Goal: Information Seeking & Learning: Find specific fact

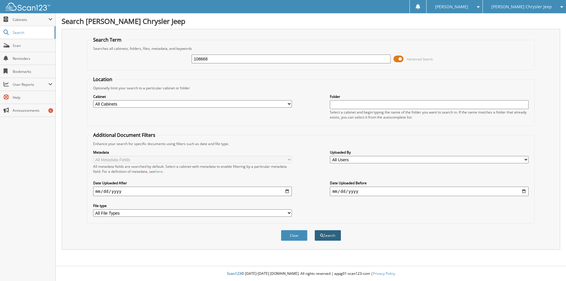
type input "108668"
click at [325, 233] on button "Search" at bounding box center [328, 235] width 27 height 11
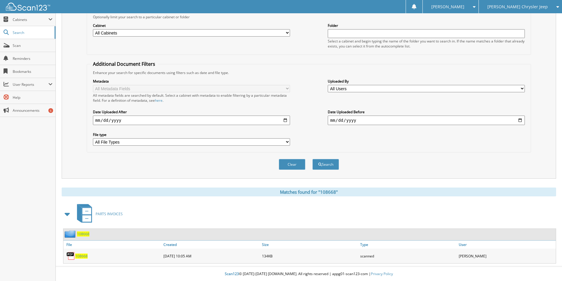
scroll to position [72, 0]
click at [85, 255] on span "108668" at bounding box center [81, 255] width 12 height 5
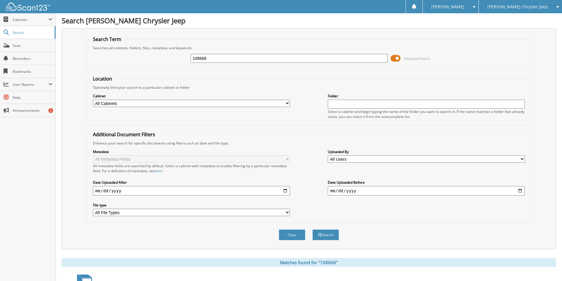
scroll to position [0, 0]
drag, startPoint x: 210, startPoint y: 60, endPoint x: 91, endPoint y: 49, distance: 120.1
click at [91, 49] on fieldset "Search Term Searches all cabinets, folders, files, metadata, and keywords 10866…" at bounding box center [309, 54] width 444 height 34
type input "65911"
click at [324, 234] on button "Search" at bounding box center [325, 235] width 27 height 11
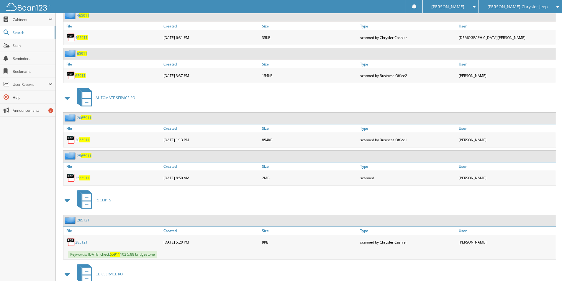
scroll to position [295, 0]
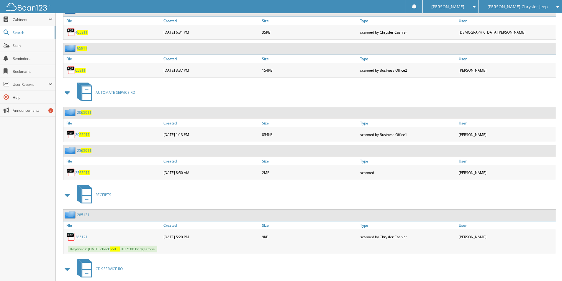
click at [80, 173] on span "65911" at bounding box center [84, 172] width 10 height 5
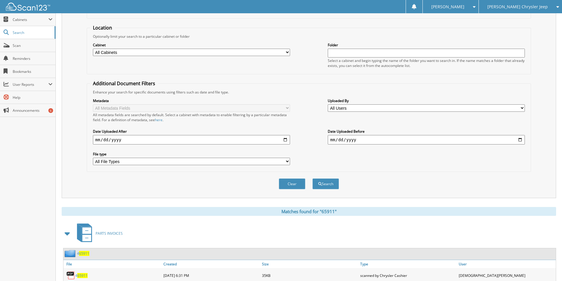
scroll to position [0, 0]
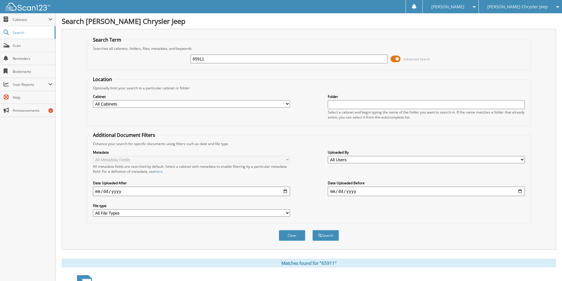
drag, startPoint x: 204, startPoint y: 59, endPoint x: 138, endPoint y: 48, distance: 67.2
click at [138, 48] on fieldset "Search Term Searches all cabinets, folders, files, metadata, and keywords 65911…" at bounding box center [309, 54] width 444 height 34
type input "67669"
click at [327, 234] on button "Search" at bounding box center [325, 235] width 27 height 11
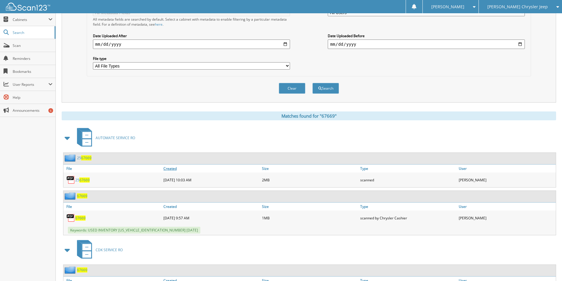
scroll to position [147, 0]
click at [83, 179] on span "67669" at bounding box center [84, 179] width 10 height 5
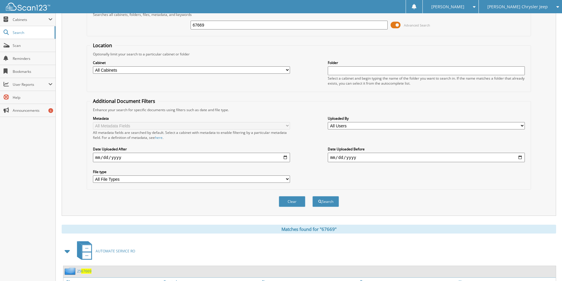
scroll to position [29, 0]
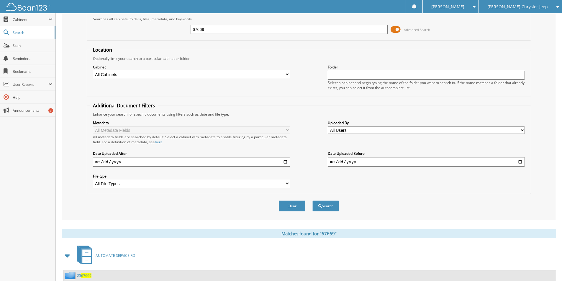
drag, startPoint x: 212, startPoint y: 31, endPoint x: 152, endPoint y: 28, distance: 59.3
click at [152, 28] on div "67669 Advanced Search" at bounding box center [308, 30] width 437 height 16
type input "65911"
click at [325, 206] on button "Search" at bounding box center [325, 205] width 27 height 11
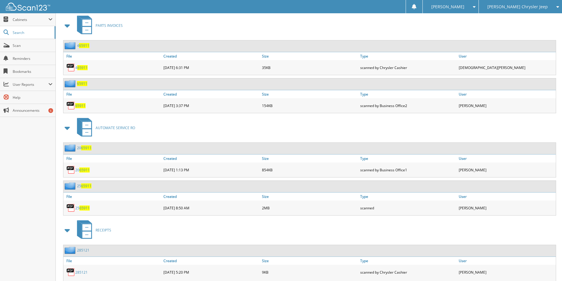
scroll to position [295, 0]
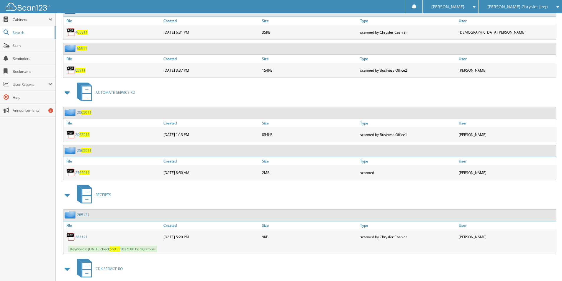
click at [83, 171] on span "65911" at bounding box center [84, 172] width 10 height 5
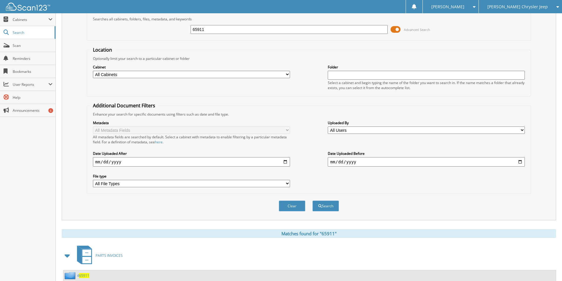
scroll to position [0, 0]
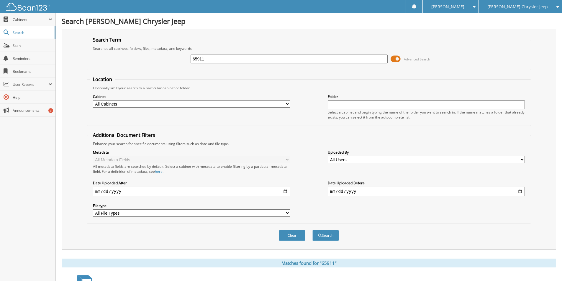
click at [516, 5] on span "[PERSON_NAME] Chrysler Jeep" at bounding box center [517, 7] width 60 height 4
click at [511, 17] on link "[PERSON_NAME]" at bounding box center [519, 18] width 83 height 10
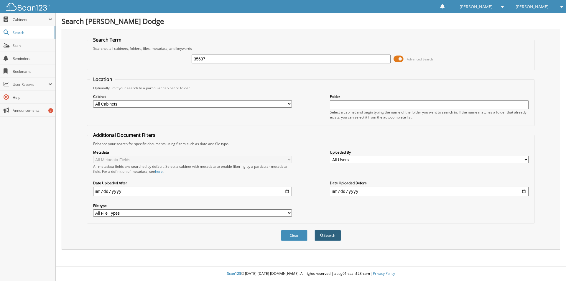
type input "35637"
click at [329, 236] on button "Search" at bounding box center [328, 235] width 27 height 11
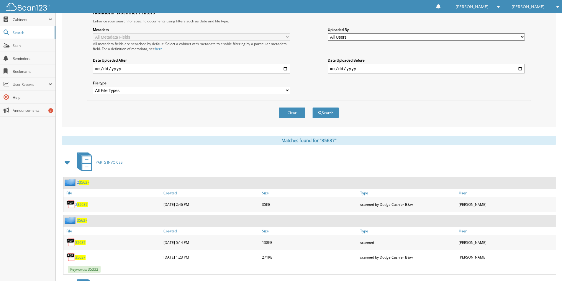
scroll to position [147, 0]
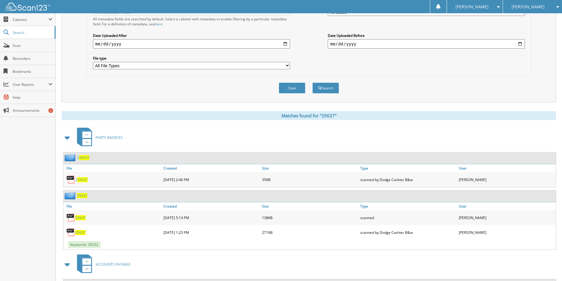
click at [79, 218] on span "35637" at bounding box center [80, 217] width 10 height 5
click at [534, 6] on span "[PERSON_NAME]" at bounding box center [527, 7] width 33 height 4
click at [526, 19] on link "[PERSON_NAME] Chrysler Jeep" at bounding box center [532, 21] width 59 height 16
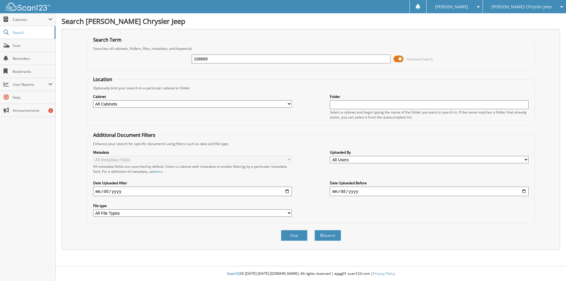
type input "108668"
click at [315, 230] on button "Search" at bounding box center [328, 235] width 27 height 11
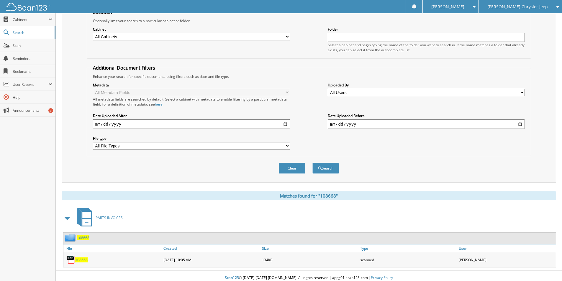
scroll to position [72, 0]
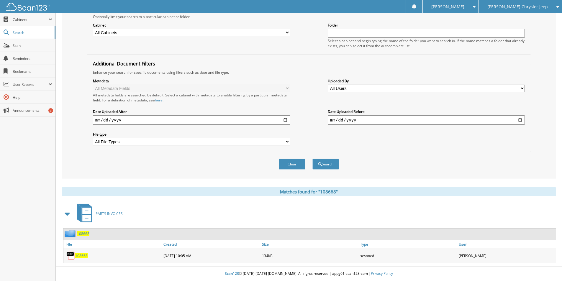
click at [80, 254] on span "108668" at bounding box center [81, 255] width 12 height 5
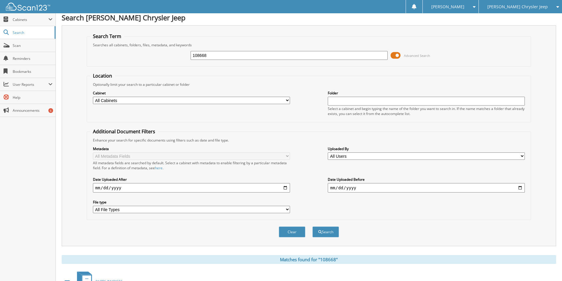
scroll to position [0, 0]
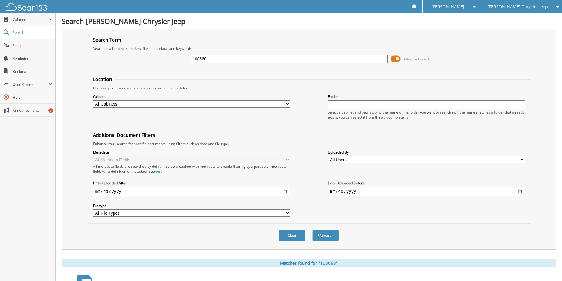
drag, startPoint x: 211, startPoint y: 57, endPoint x: 154, endPoint y: 61, distance: 57.3
click at [146, 52] on div "108668 Advanced Search" at bounding box center [308, 59] width 437 height 16
type input "108638"
click at [312, 230] on button "Search" at bounding box center [325, 235] width 27 height 11
click at [327, 235] on button "Search" at bounding box center [325, 235] width 27 height 11
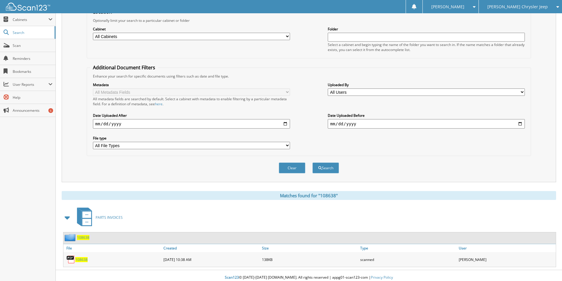
scroll to position [72, 0]
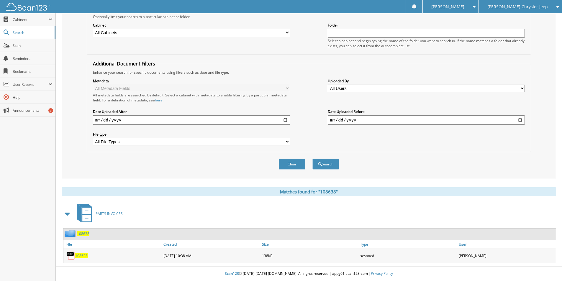
drag, startPoint x: 83, startPoint y: 256, endPoint x: 86, endPoint y: 254, distance: 3.6
click at [83, 256] on span "108638" at bounding box center [81, 255] width 12 height 5
